Goal: Information Seeking & Learning: Learn about a topic

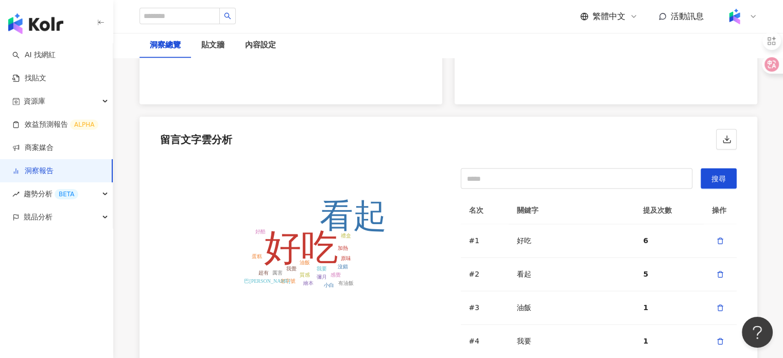
scroll to position [2010, 0]
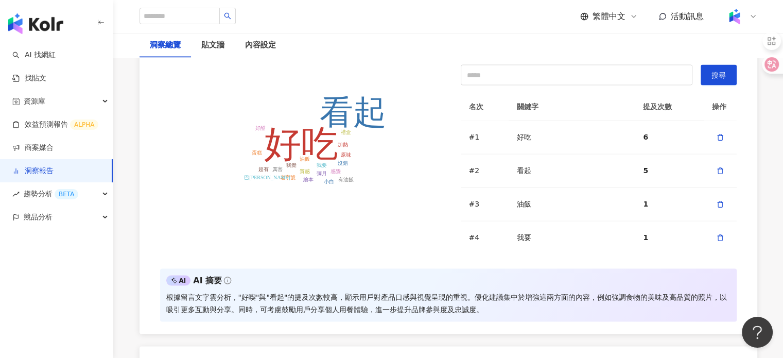
click at [343, 121] on tspan "看起" at bounding box center [353, 112] width 67 height 37
click at [368, 166] on icon "好吃 看起 油飯 我要 我覺 質感 厲害 感覺 彌月 加熱 沒錯 老字號 巴[PERSON_NAME] 超有 禮盒 有油飯 好酷 繪本 原味 小白 蛋糕" at bounding box center [298, 156] width 276 height 165
drag, startPoint x: 342, startPoint y: 157, endPoint x: 334, endPoint y: 154, distance: 9.5
click at [341, 157] on icon "好吃 看起 油飯 我要 我覺 質感 厲害 感覺 彌月 加熱 沒錯 老字號 巴[PERSON_NAME] 超有 禮盒 有油飯 好酷 繪本 原味 小白 蛋糕" at bounding box center [298, 156] width 276 height 165
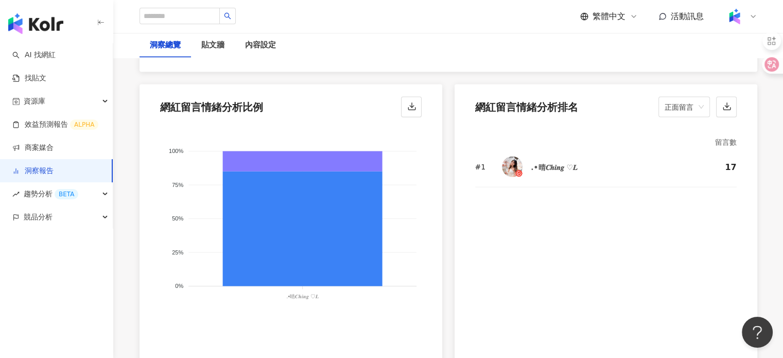
scroll to position [2367, 0]
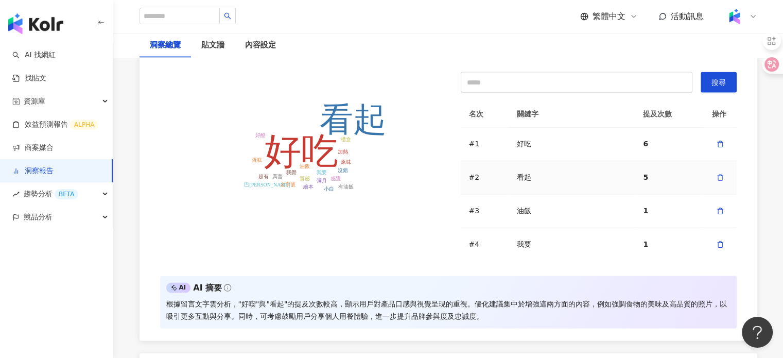
click at [716, 174] on icon "button" at bounding box center [719, 177] width 7 height 7
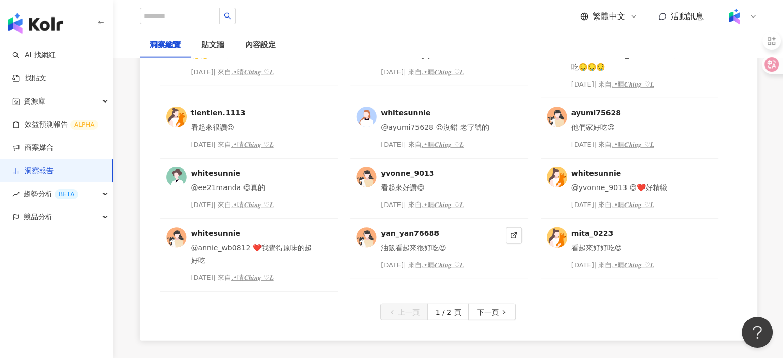
scroll to position [2727, 0]
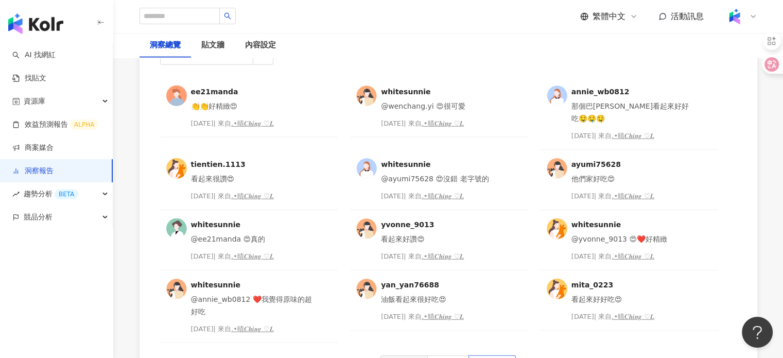
click at [501, 355] on button "下一頁" at bounding box center [491, 363] width 47 height 16
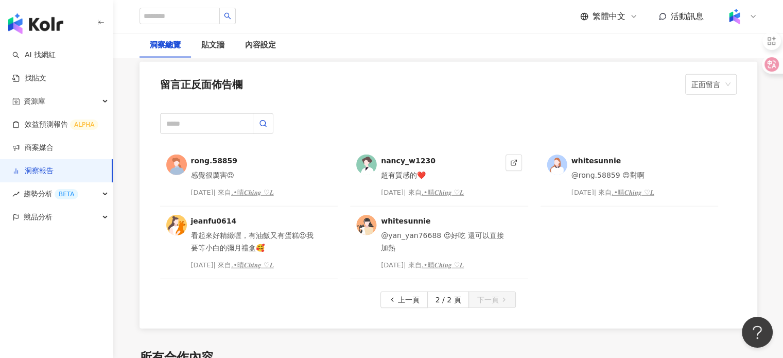
scroll to position [2675, 0]
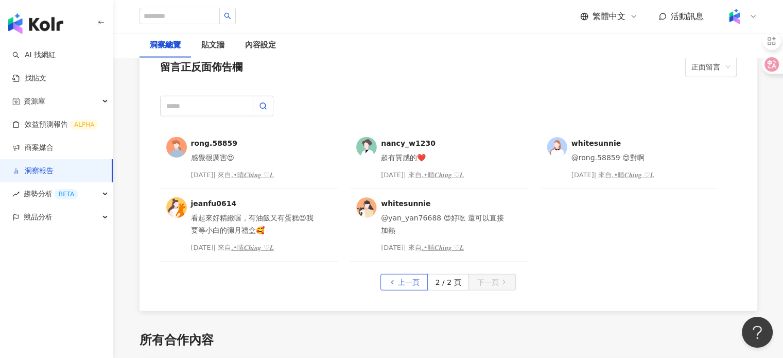
click at [406, 274] on span "上一頁" at bounding box center [409, 282] width 22 height 16
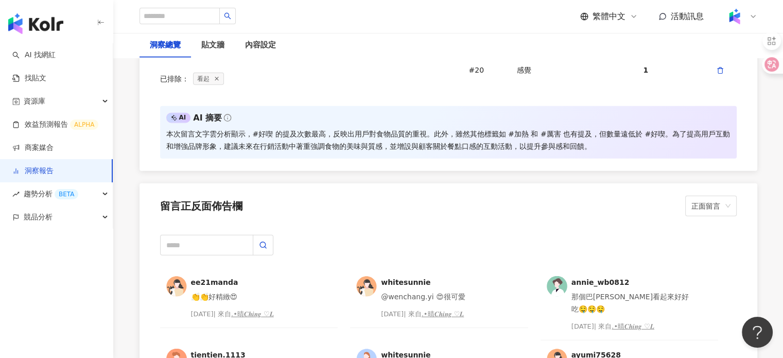
scroll to position [2624, 0]
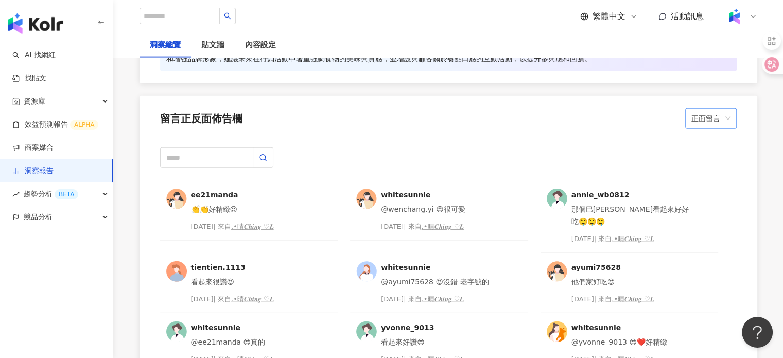
click at [714, 109] on span "正面留言" at bounding box center [710, 119] width 39 height 20
click at [714, 171] on div "中性留言" at bounding box center [710, 167] width 35 height 11
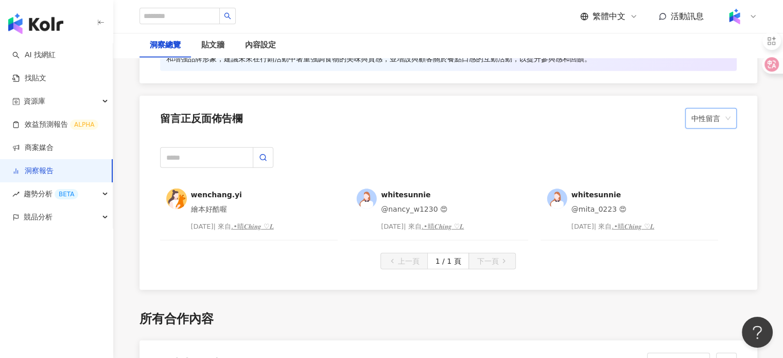
click at [706, 111] on span "中性留言" at bounding box center [710, 119] width 39 height 20
click at [701, 147] on div "負面留言" at bounding box center [710, 150] width 35 height 11
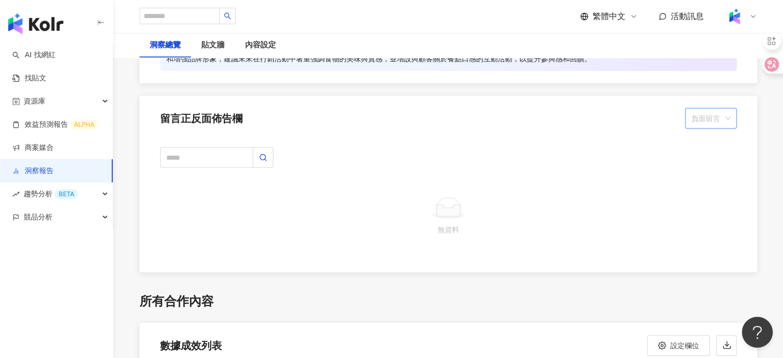
click at [698, 115] on span "負面留言" at bounding box center [710, 119] width 39 height 20
click at [695, 186] on div "無法判斷" at bounding box center [710, 185] width 35 height 11
click at [691, 117] on span "無法判斷" at bounding box center [710, 119] width 39 height 20
click at [702, 135] on div "正面留言" at bounding box center [710, 132] width 35 height 11
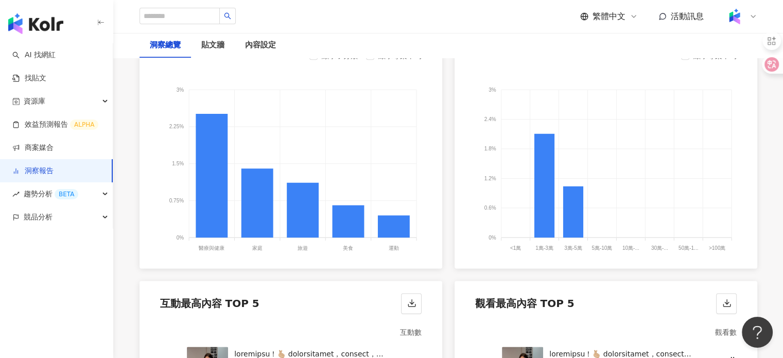
scroll to position [1028, 0]
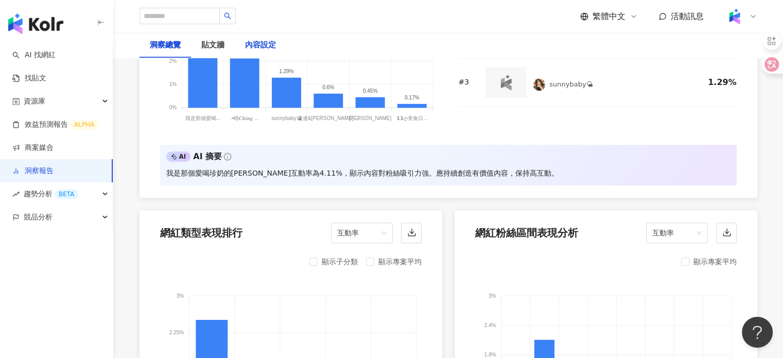
click at [266, 46] on div "內容設定" at bounding box center [260, 45] width 31 height 12
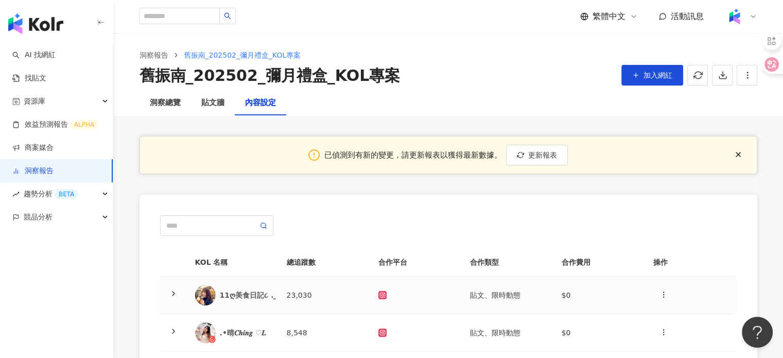
click at [249, 286] on div "𝟭𝟭ღ美食日記૮ . ̫ . ა｜雙北 ⋄ 土城 ⋄ 全台" at bounding box center [232, 295] width 75 height 21
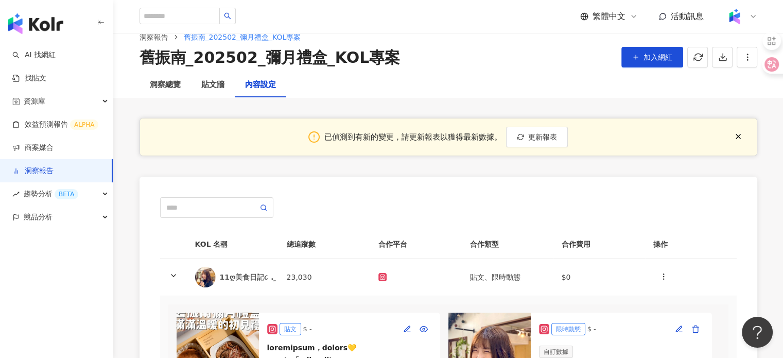
scroll to position [206, 0]
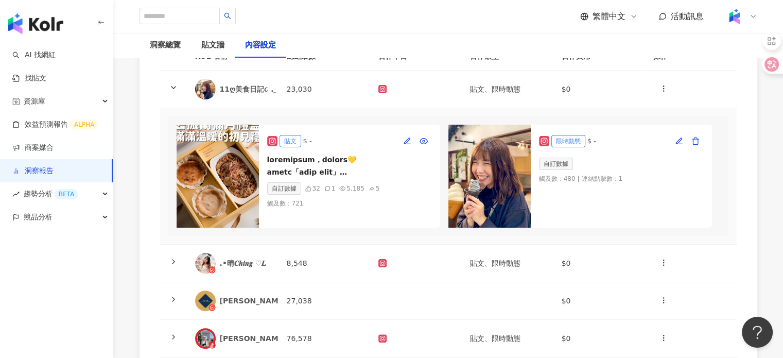
click at [260, 158] on div "貼文 $ - 自訂數據 32 1 5,185 5 觸及數 ： 721" at bounding box center [349, 176] width 181 height 103
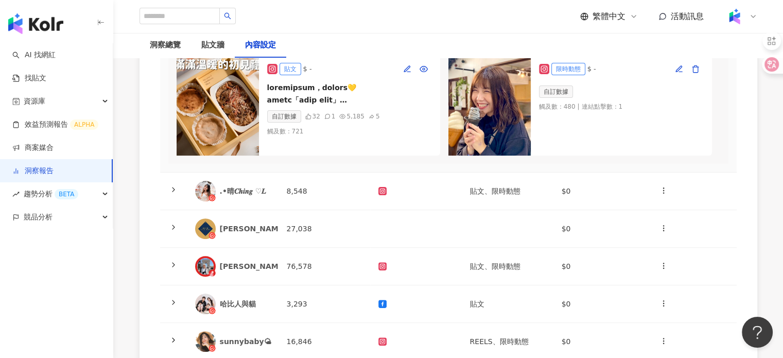
scroll to position [412, 0]
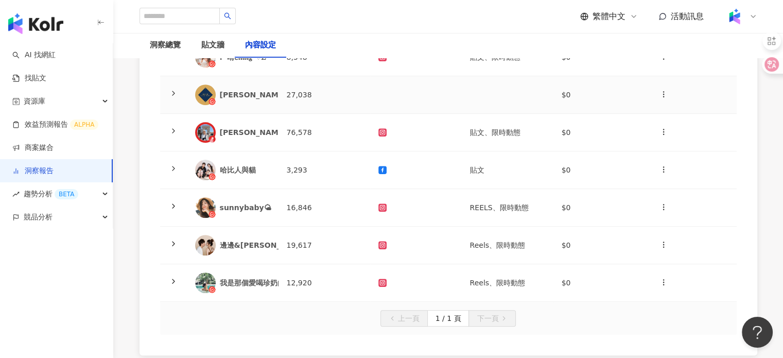
click at [247, 105] on div "[PERSON_NAME]吃貨日記" at bounding box center [232, 94] width 75 height 21
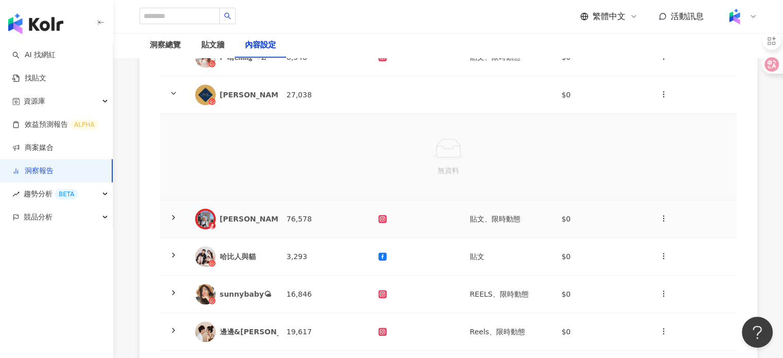
click at [238, 224] on div "[PERSON_NAME]" at bounding box center [253, 219] width 67 height 10
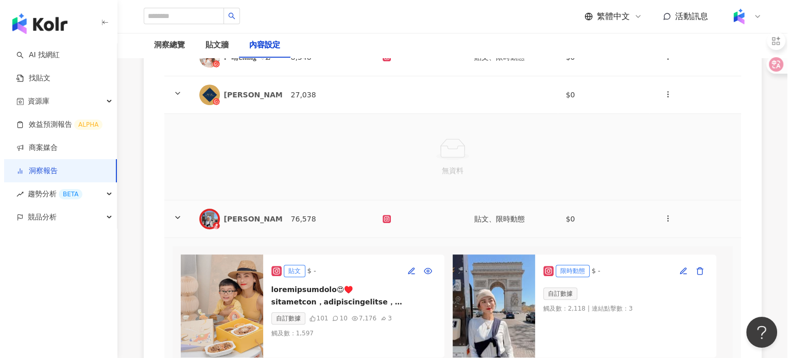
scroll to position [566, 0]
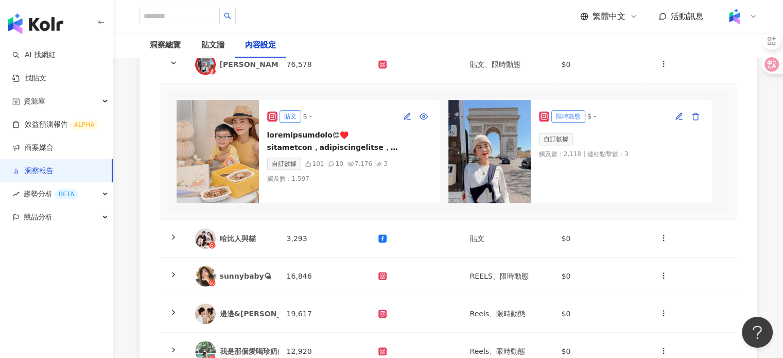
click at [255, 171] on img at bounding box center [218, 151] width 82 height 103
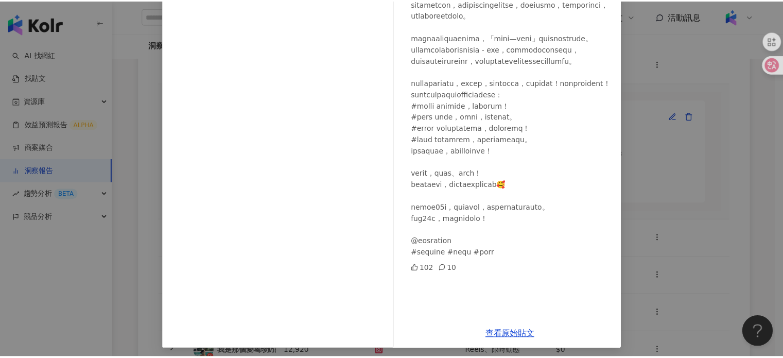
scroll to position [124, 0]
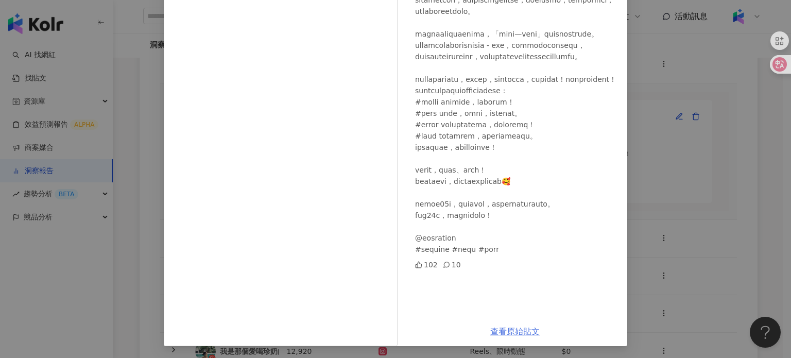
click at [494, 326] on link "查看原始貼文" at bounding box center [514, 331] width 49 height 10
click at [645, 214] on div "[PERSON_NAME] [DATE] 102 10 查看原始貼文" at bounding box center [395, 179] width 791 height 358
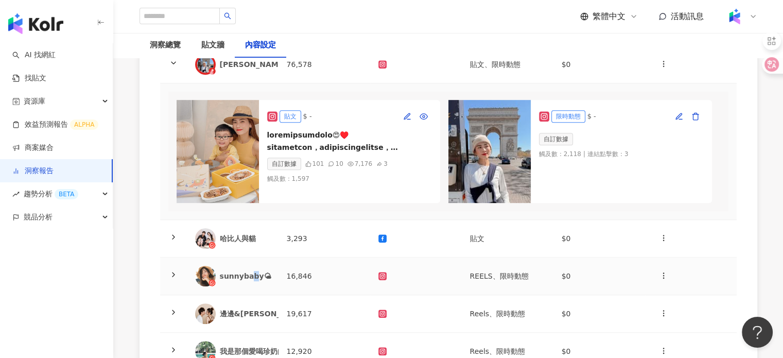
click at [252, 286] on div "sunnybaby🌤" at bounding box center [232, 276] width 75 height 21
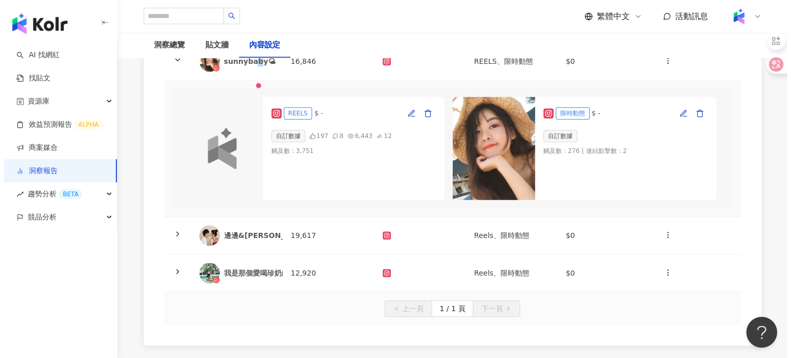
scroll to position [875, 0]
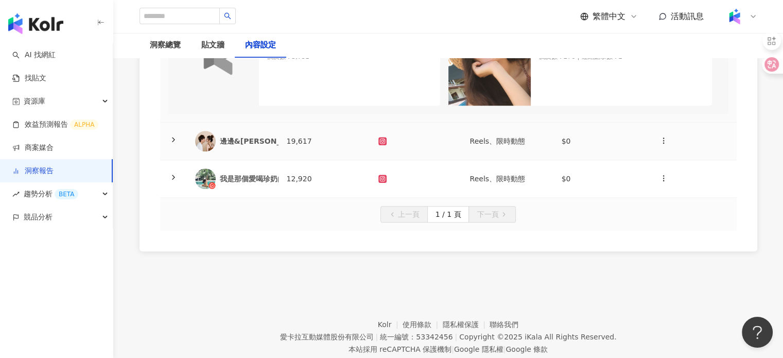
click at [264, 151] on div "邊邊&[PERSON_NAME] ｜ [PERSON_NAME], [PERSON_NAME]" at bounding box center [232, 141] width 75 height 21
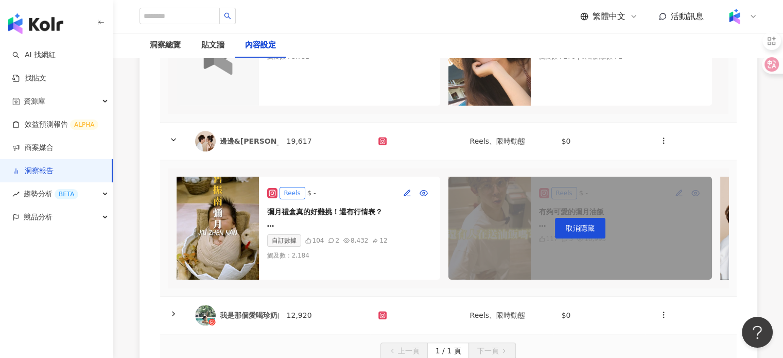
click at [229, 232] on img at bounding box center [218, 228] width 82 height 103
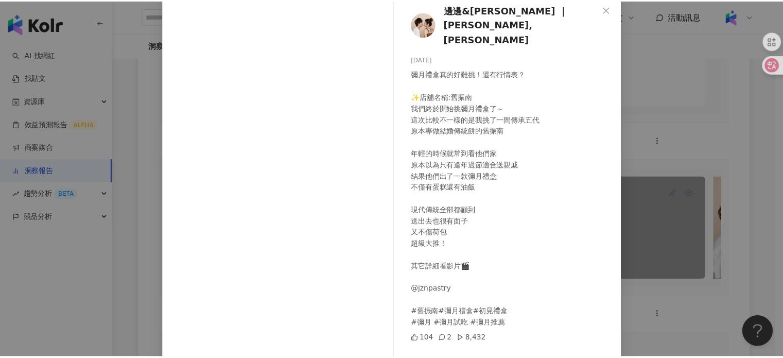
scroll to position [105, 0]
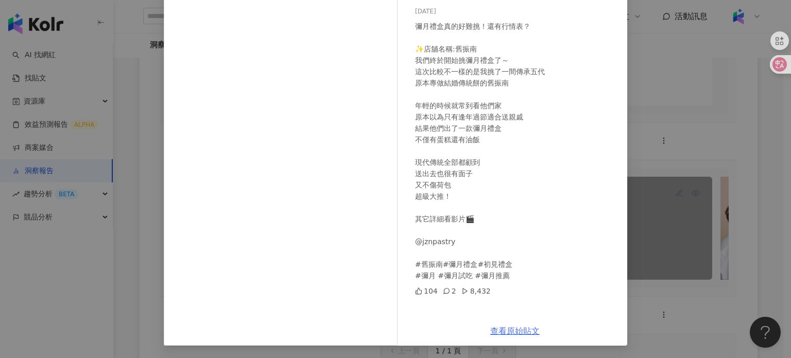
click at [509, 329] on link "查看原始貼文" at bounding box center [514, 331] width 49 height 10
click at [127, 84] on div "邊邊&[PERSON_NAME] ｜ [PERSON_NAME], WEI-CHI [DATE] 彌月禮盒真的好難挑！還有行情表？ ✨店舖名稱:舊振南 我們終…" at bounding box center [395, 179] width 791 height 358
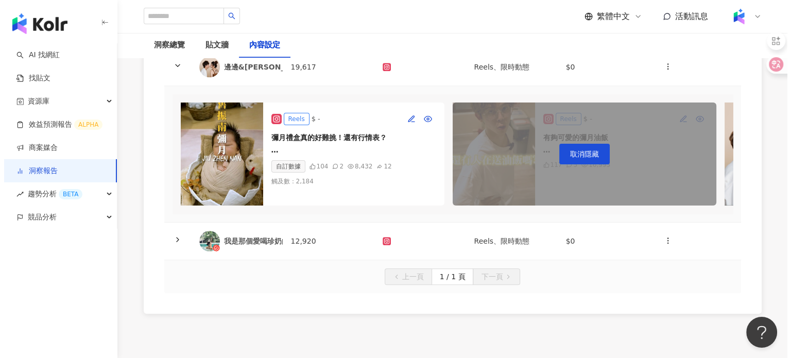
scroll to position [1029, 0]
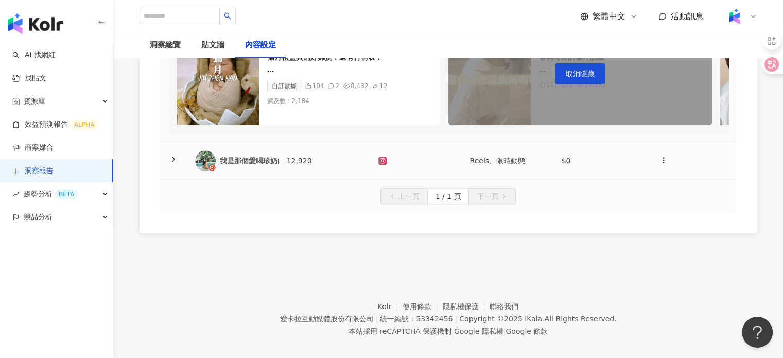
click at [259, 166] on div "我是那個愛喝珍奶的[PERSON_NAME]" at bounding box center [286, 160] width 132 height 10
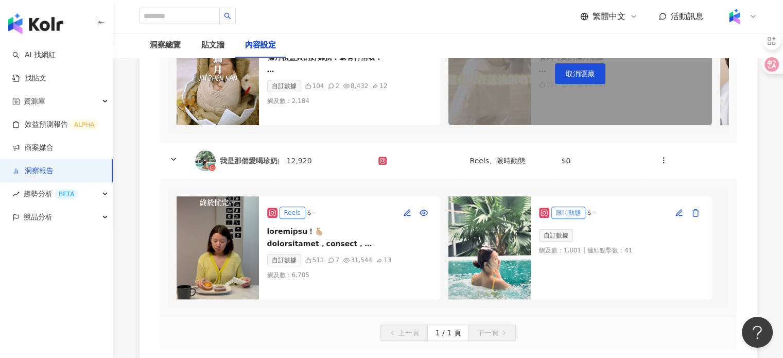
click at [227, 253] on img at bounding box center [218, 247] width 82 height 103
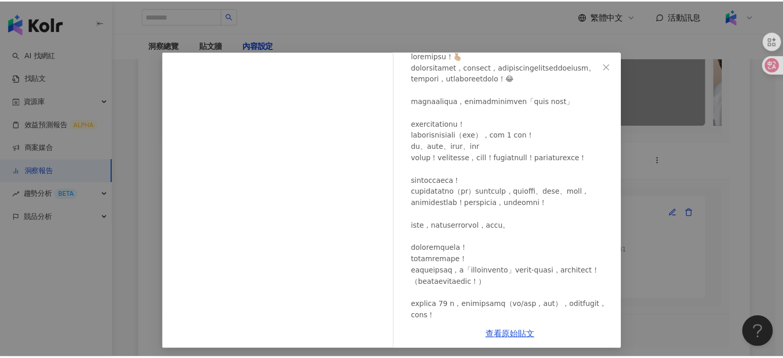
scroll to position [206, 0]
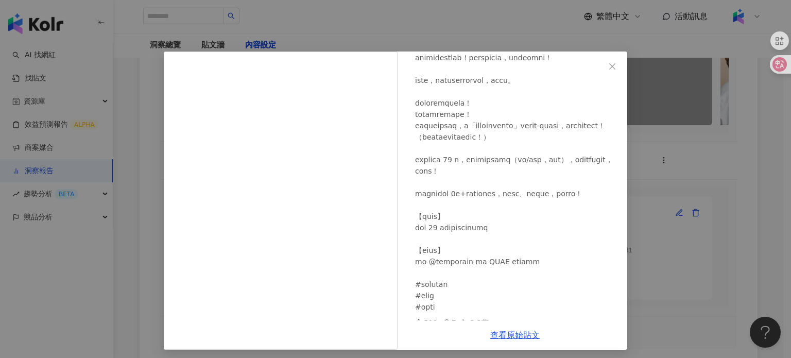
drag, startPoint x: 499, startPoint y: 327, endPoint x: 498, endPoint y: 319, distance: 7.9
click at [499, 327] on div "查看原始貼文" at bounding box center [514, 334] width 224 height 29
click at [500, 338] on link "查看原始貼文" at bounding box center [514, 335] width 49 height 10
click at [607, 59] on button "Close" at bounding box center [612, 66] width 21 height 21
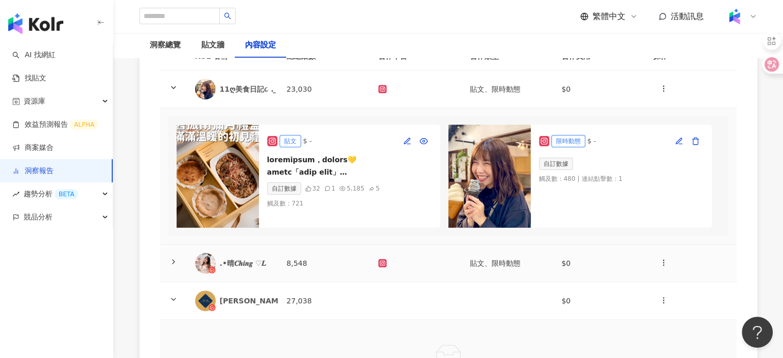
click at [252, 268] on div ".•晴𝑪𝒉𝒊𝒏𝒈 ♡𝑳" at bounding box center [245, 263] width 50 height 10
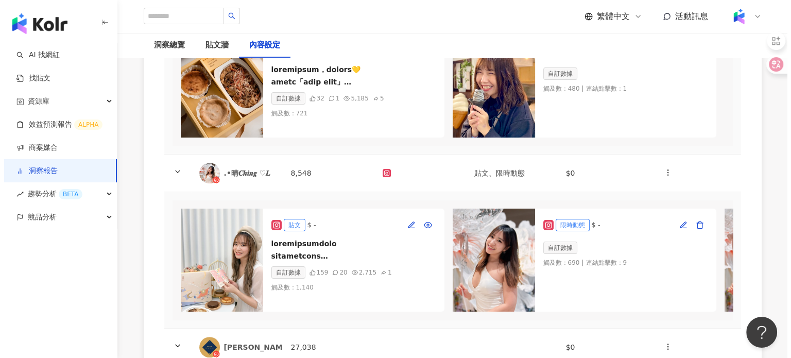
scroll to position [360, 0]
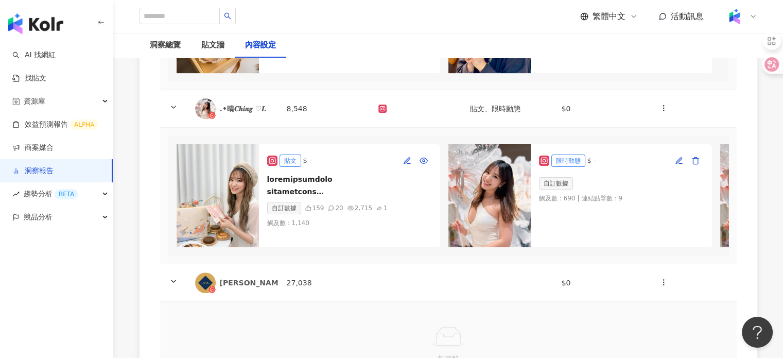
click at [227, 180] on img at bounding box center [218, 195] width 82 height 103
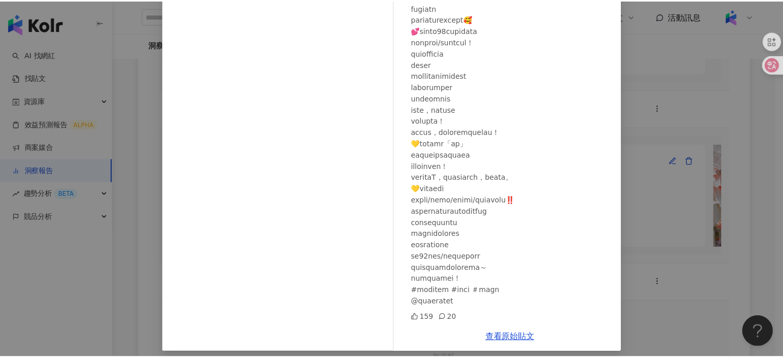
scroll to position [124, 0]
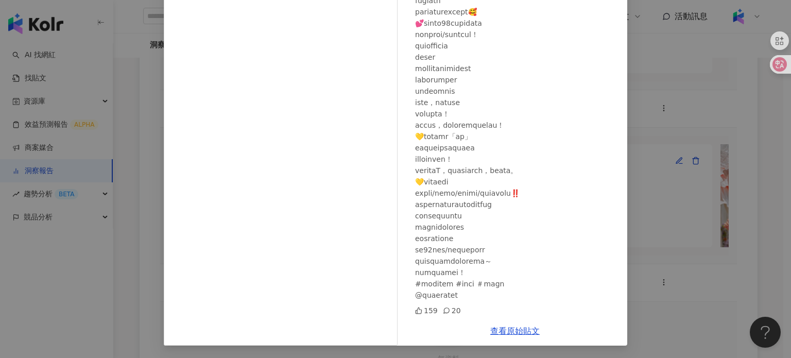
click at [512, 323] on div "查看原始貼文" at bounding box center [514, 330] width 224 height 29
click at [503, 331] on link "查看原始貼文" at bounding box center [514, 331] width 49 height 10
drag, startPoint x: 725, startPoint y: 122, endPoint x: 661, endPoint y: 115, distance: 64.2
click at [727, 123] on div ".•晴𝑪𝒉𝒊𝒏𝒈 ♡𝑳 [DATE] 159 20 查看原始貼文" at bounding box center [395, 179] width 791 height 358
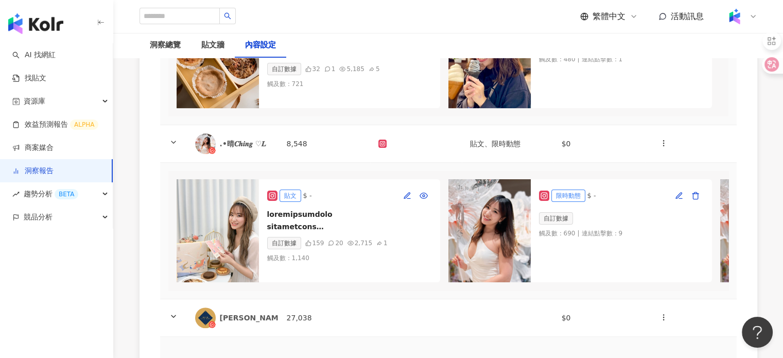
scroll to position [154, 0]
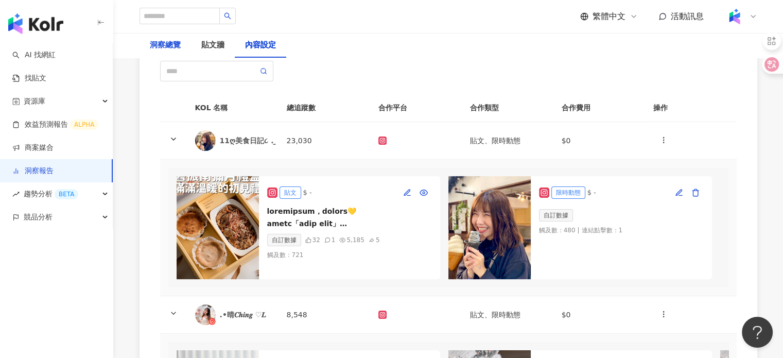
click at [169, 45] on div "洞察總覽" at bounding box center [165, 45] width 31 height 12
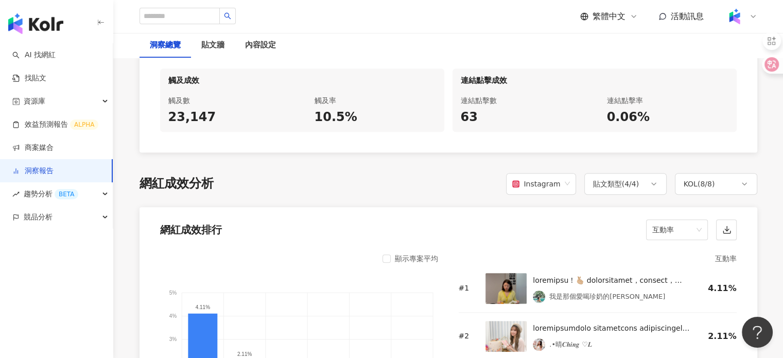
scroll to position [780, 0]
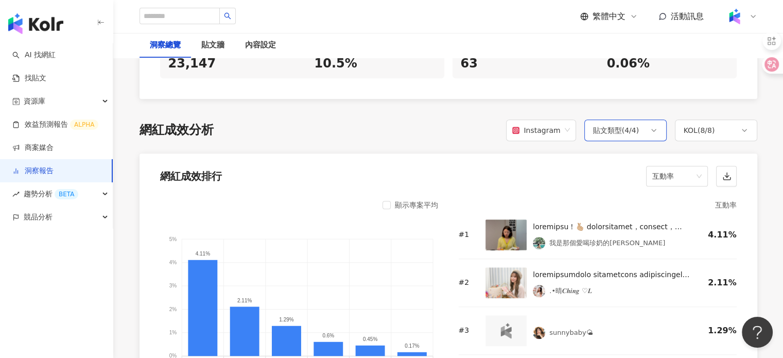
click at [633, 133] on div "貼文類型 ( 4 / 4 )" at bounding box center [616, 130] width 46 height 12
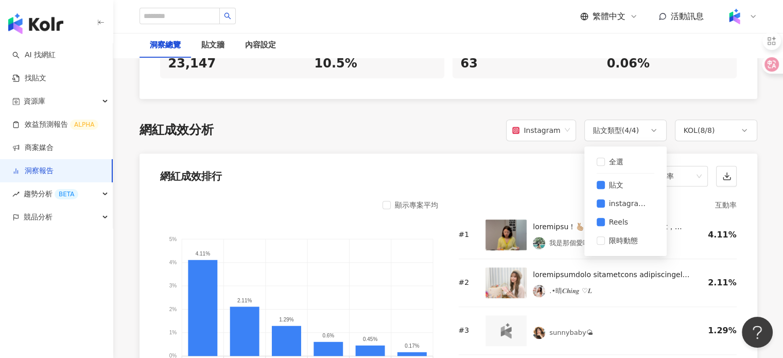
click at [527, 181] on div "網紅成效排行 互動率" at bounding box center [448, 172] width 618 height 39
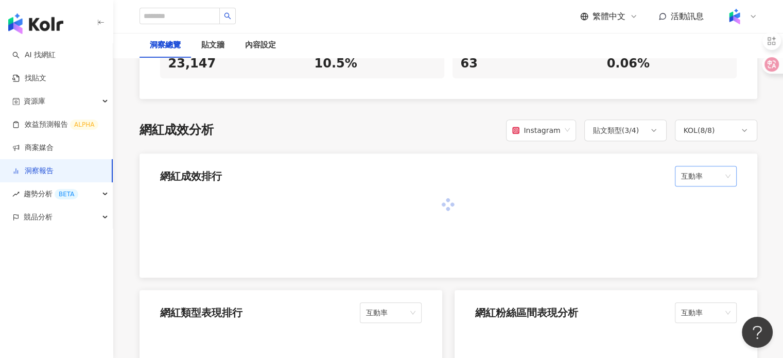
click at [681, 166] on span "互動率" at bounding box center [705, 176] width 49 height 20
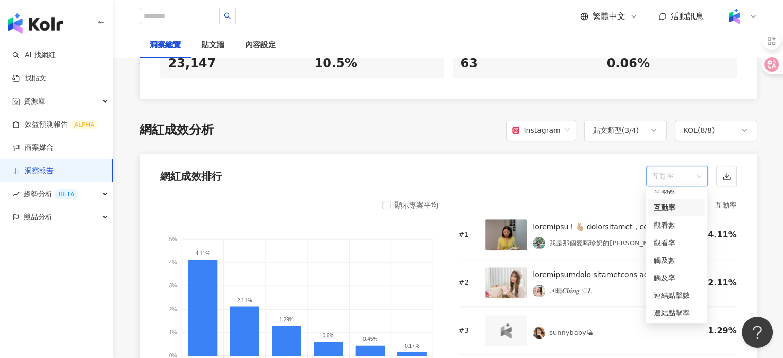
scroll to position [883, 0]
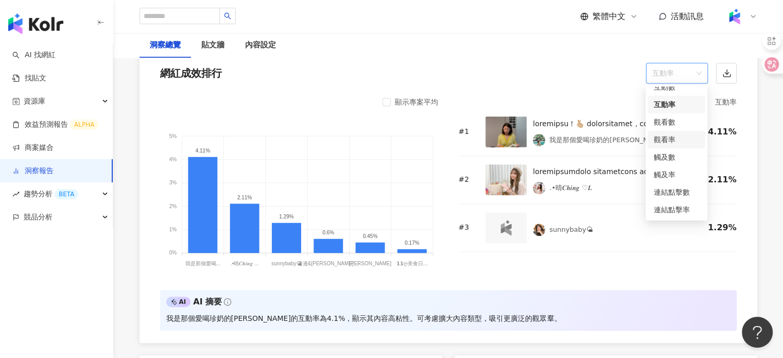
click at [663, 138] on div "觀看率" at bounding box center [676, 139] width 45 height 11
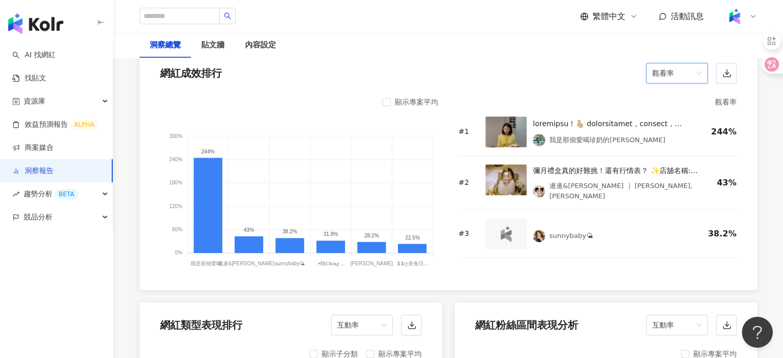
click at [411, 100] on div "顯示專案平均" at bounding box center [416, 102] width 43 height 12
click at [397, 93] on div "顯示專案平均 300% 300% 240% 240% 180% 180% 120% 120% 60% 60% 0% 0% 244% 43% 38.2% 31.…" at bounding box center [448, 190] width 618 height 200
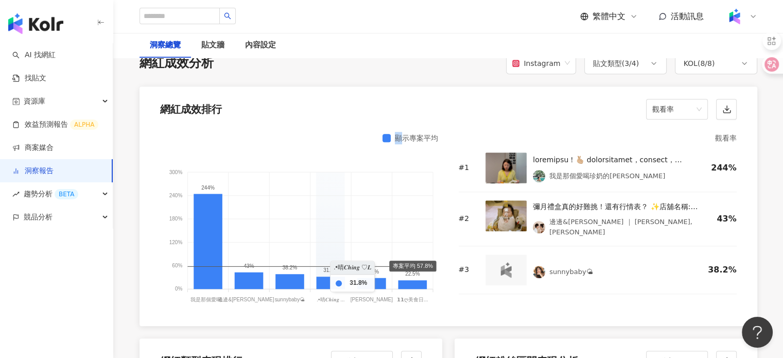
scroll to position [832, 0]
